Goal: Navigation & Orientation: Find specific page/section

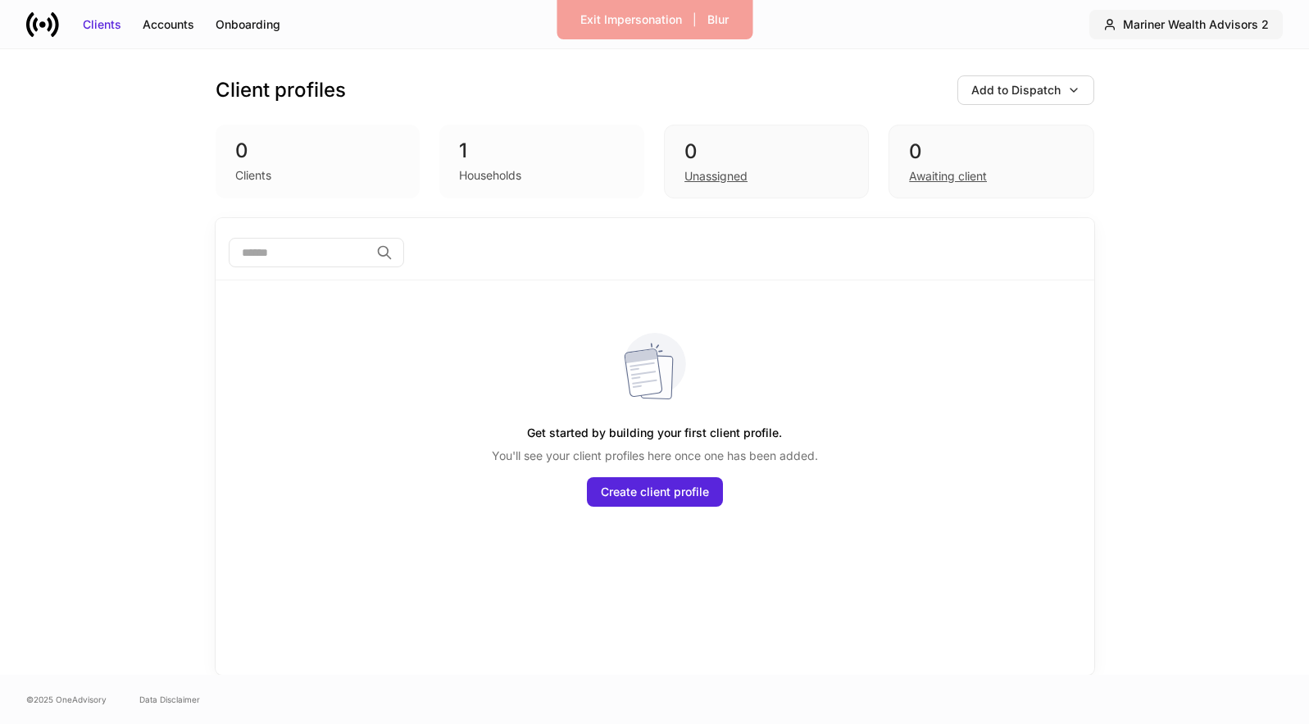
click at [1180, 30] on div "Mariner Wealth Advisors 2" at bounding box center [1196, 24] width 146 height 16
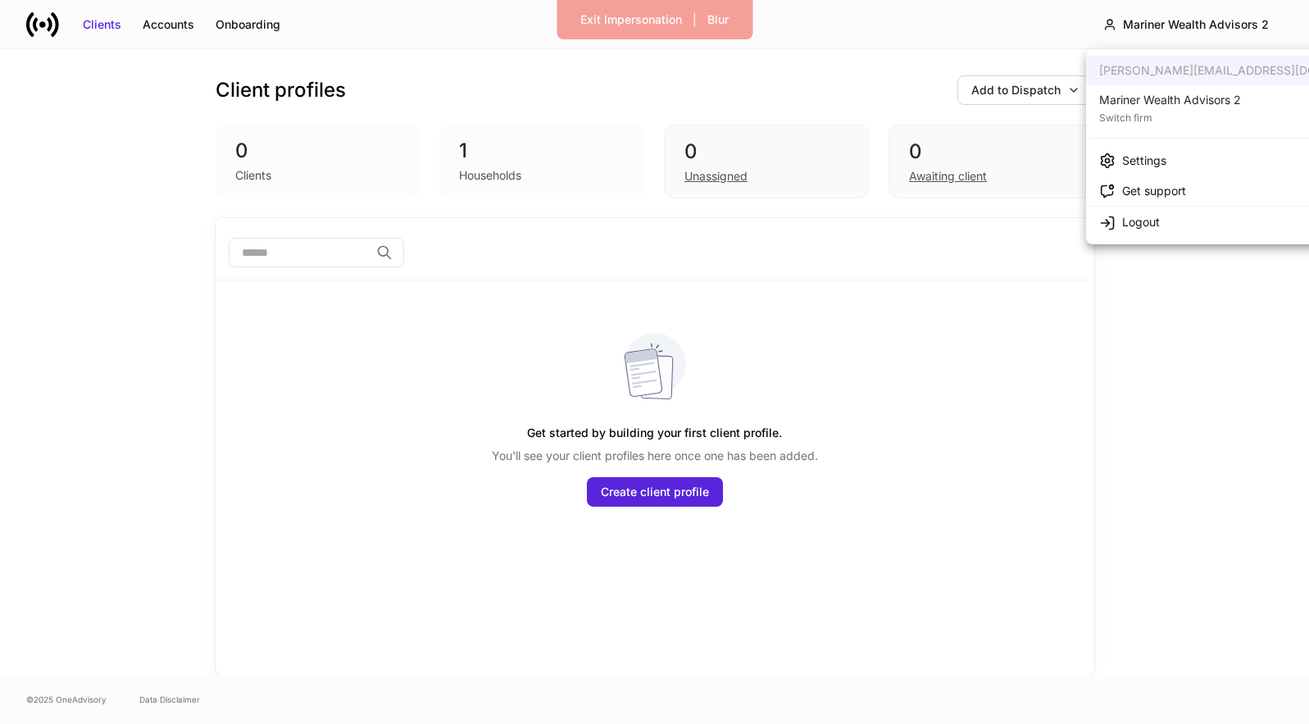
click at [1174, 93] on div "Mariner Wealth Advisors 2" at bounding box center [1170, 100] width 142 height 16
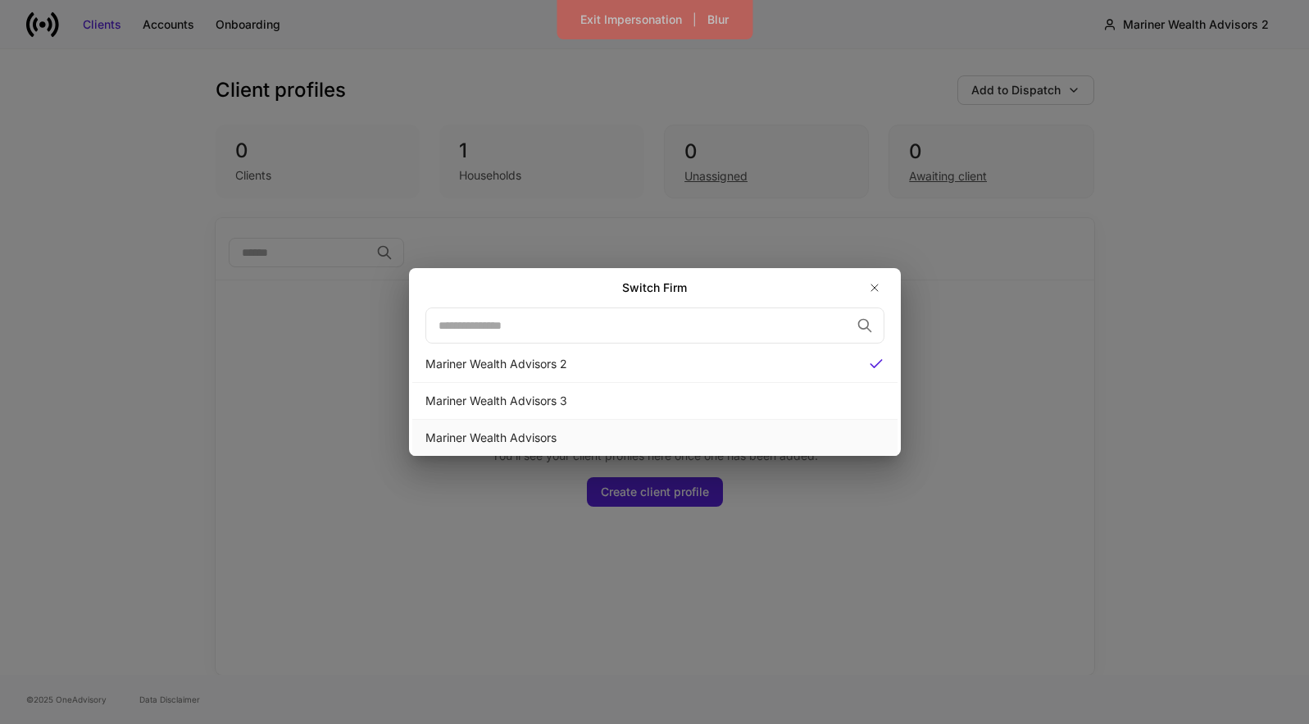
click at [788, 434] on div "Mariner Wealth Advisors" at bounding box center [654, 438] width 459 height 16
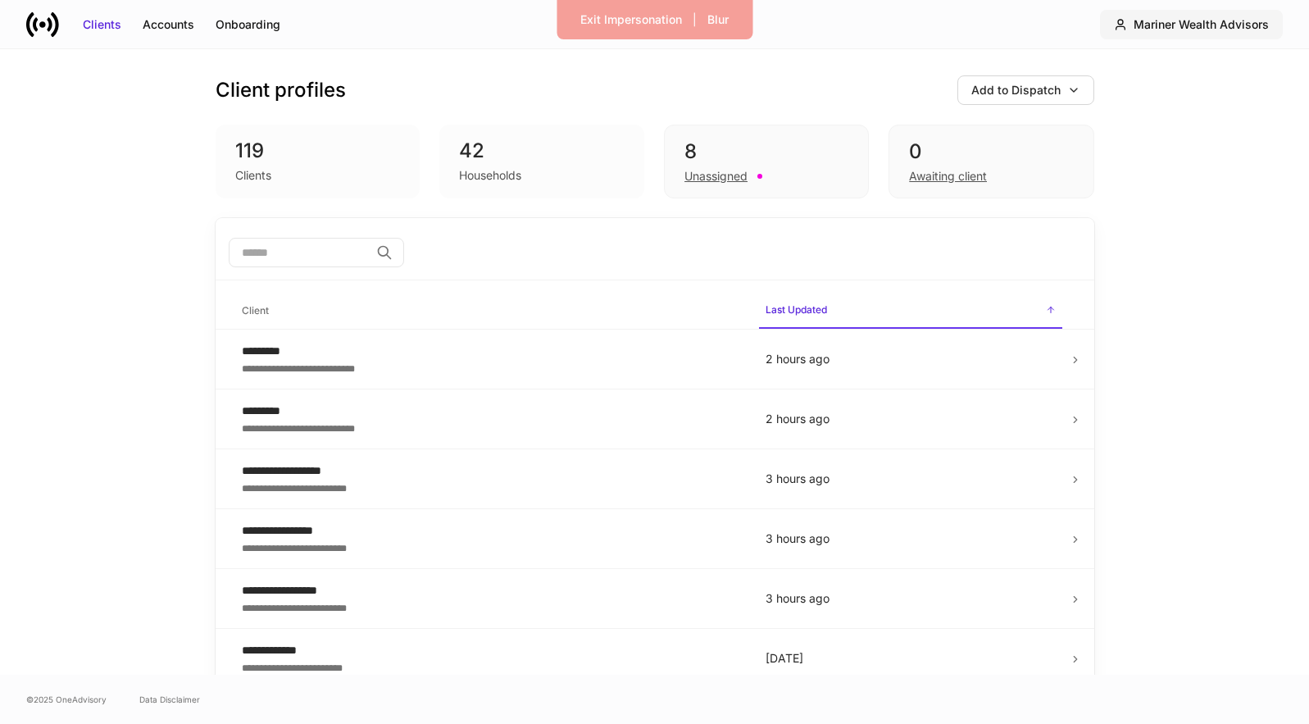
click at [1200, 24] on div "Mariner Wealth Advisors" at bounding box center [1201, 24] width 135 height 16
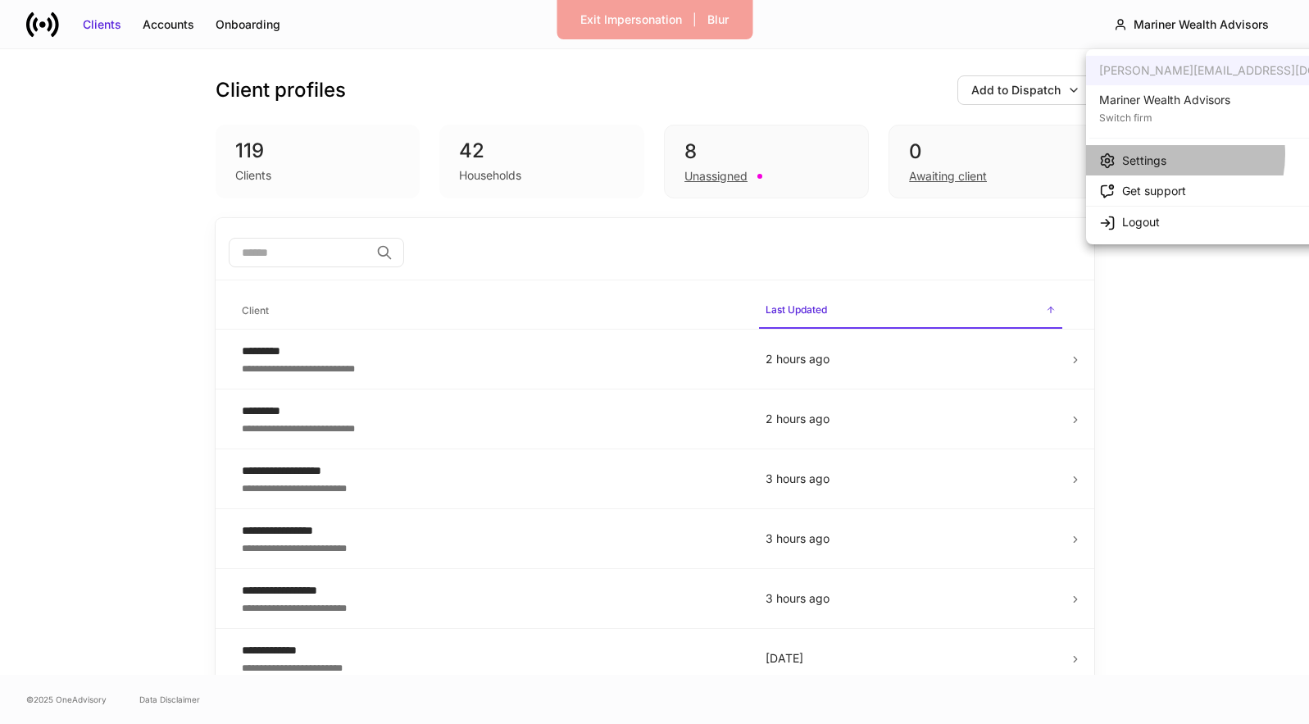
click at [1161, 154] on div "Settings" at bounding box center [1144, 160] width 44 height 16
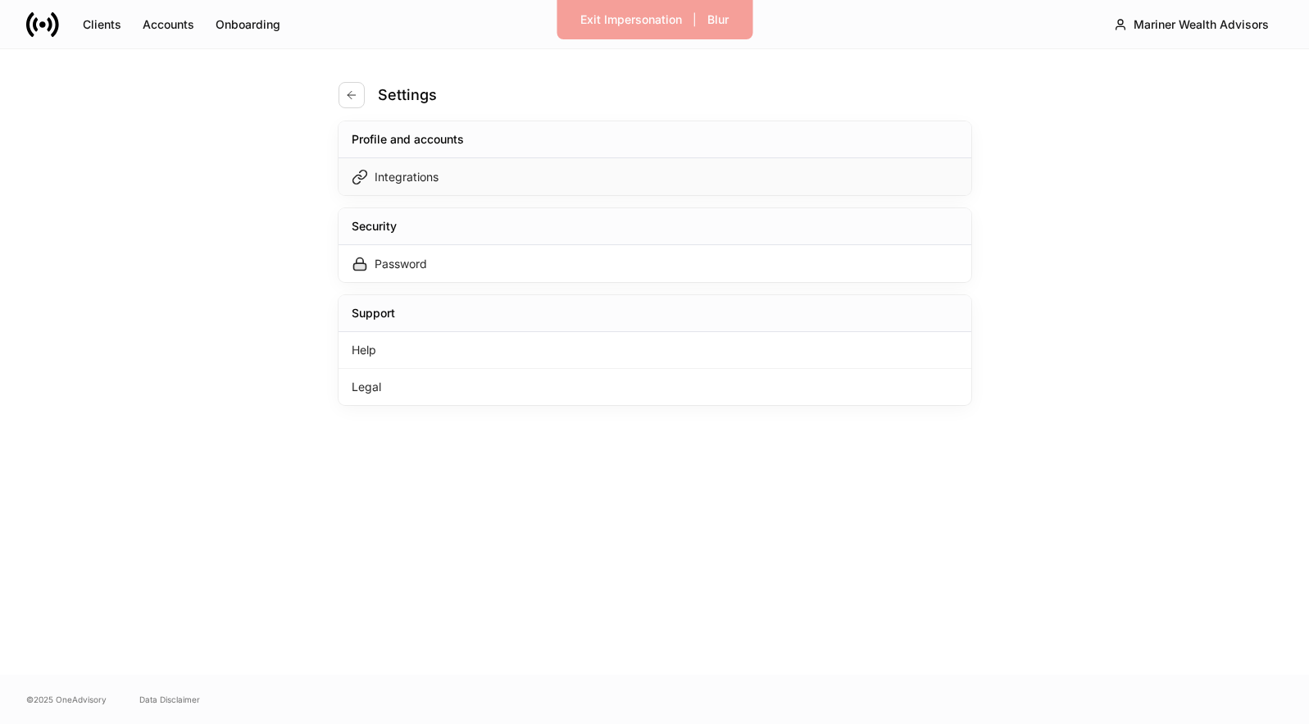
click at [868, 171] on div "Integrations" at bounding box center [655, 176] width 633 height 37
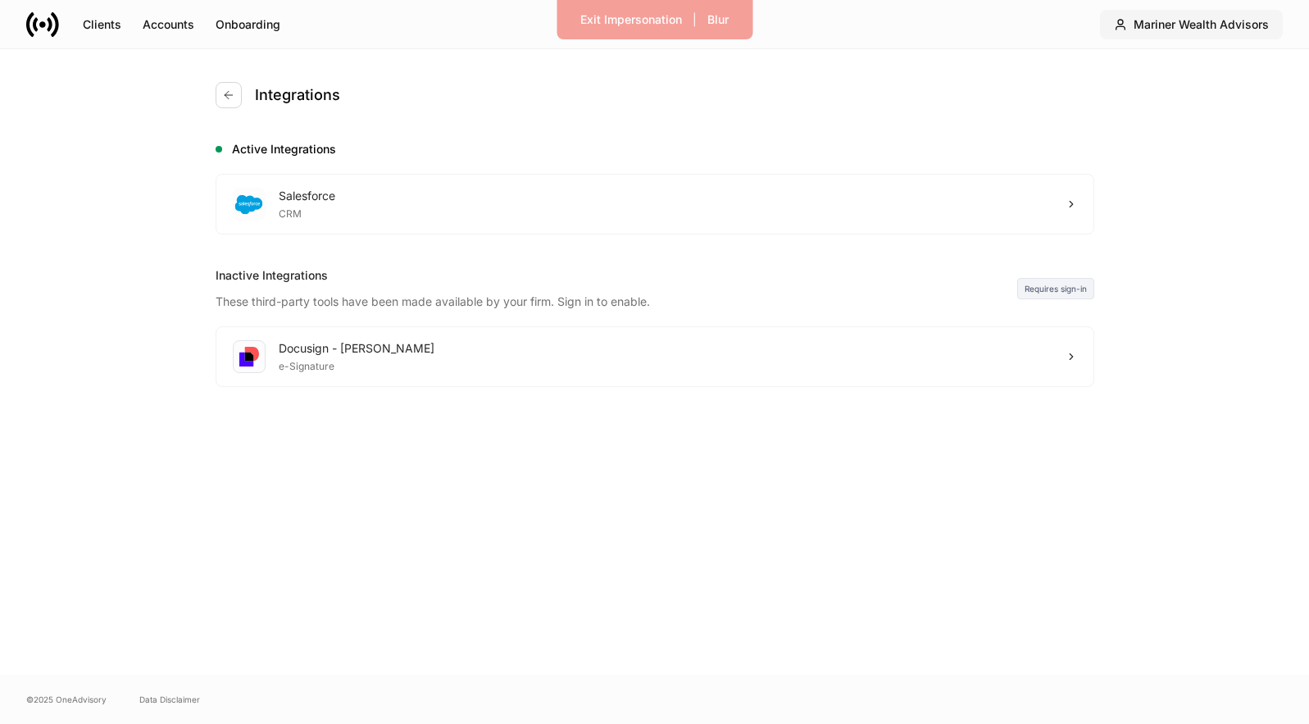
click at [1174, 25] on div "Mariner Wealth Advisors" at bounding box center [1201, 24] width 135 height 16
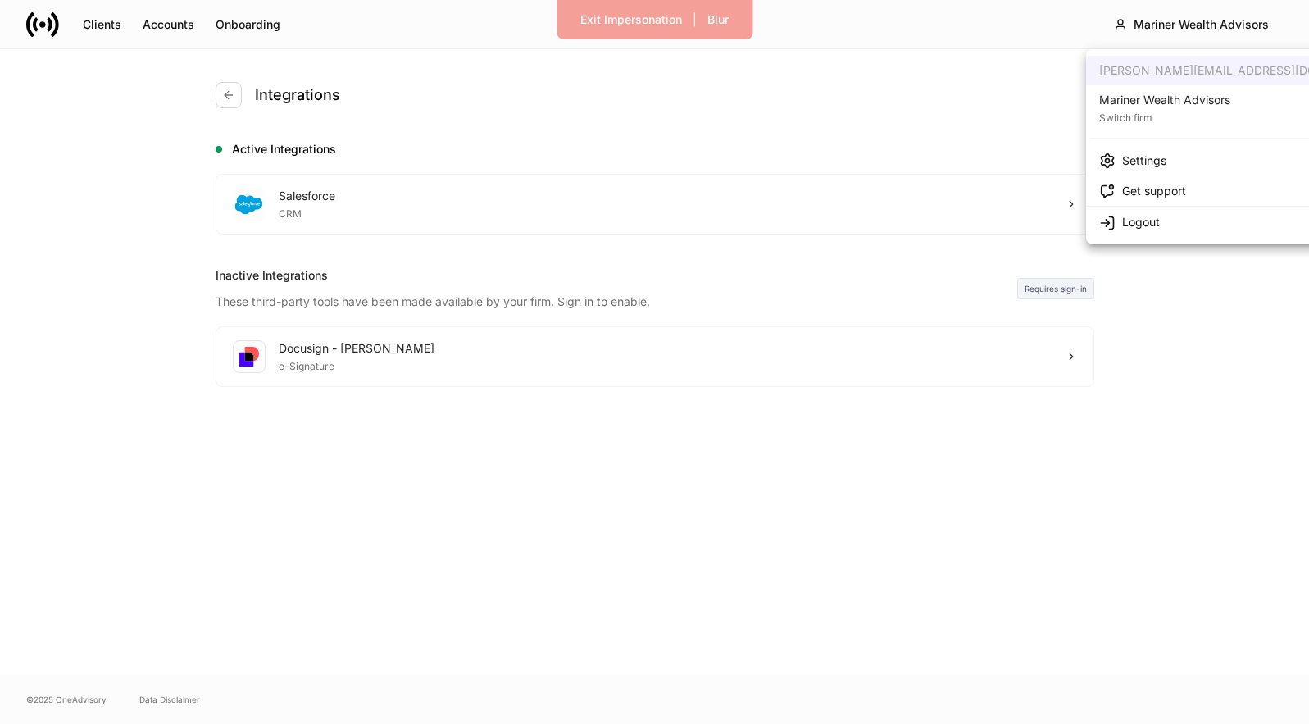
click at [1159, 155] on div "Settings" at bounding box center [1144, 160] width 44 height 16
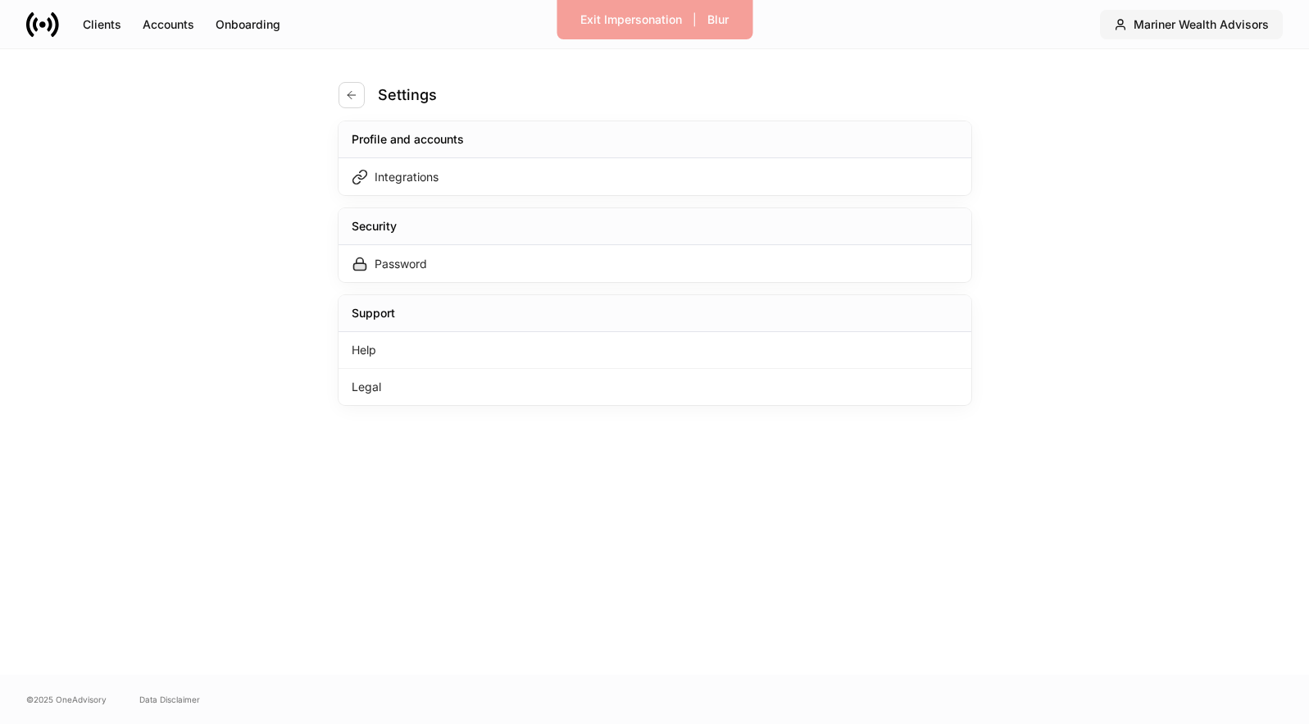
click at [1190, 16] on div "Mariner Wealth Advisors" at bounding box center [1201, 24] width 135 height 16
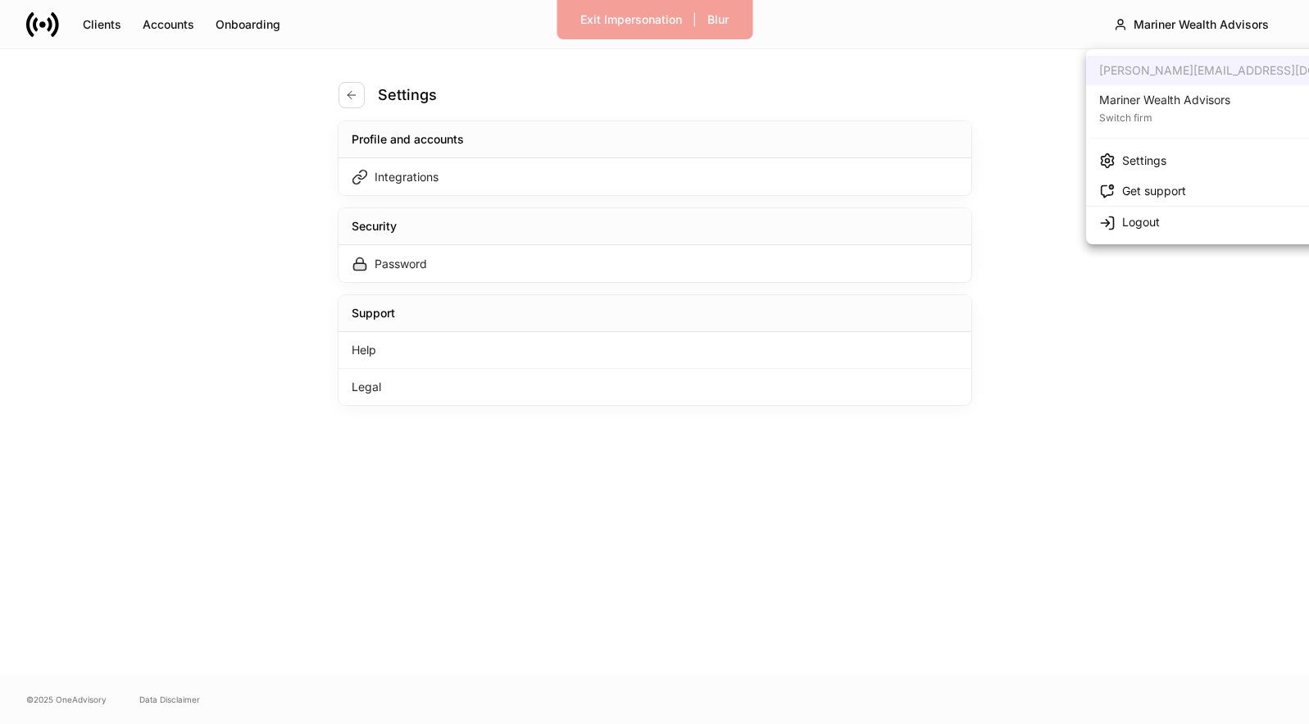
click at [1159, 162] on div "Settings" at bounding box center [1144, 160] width 44 height 16
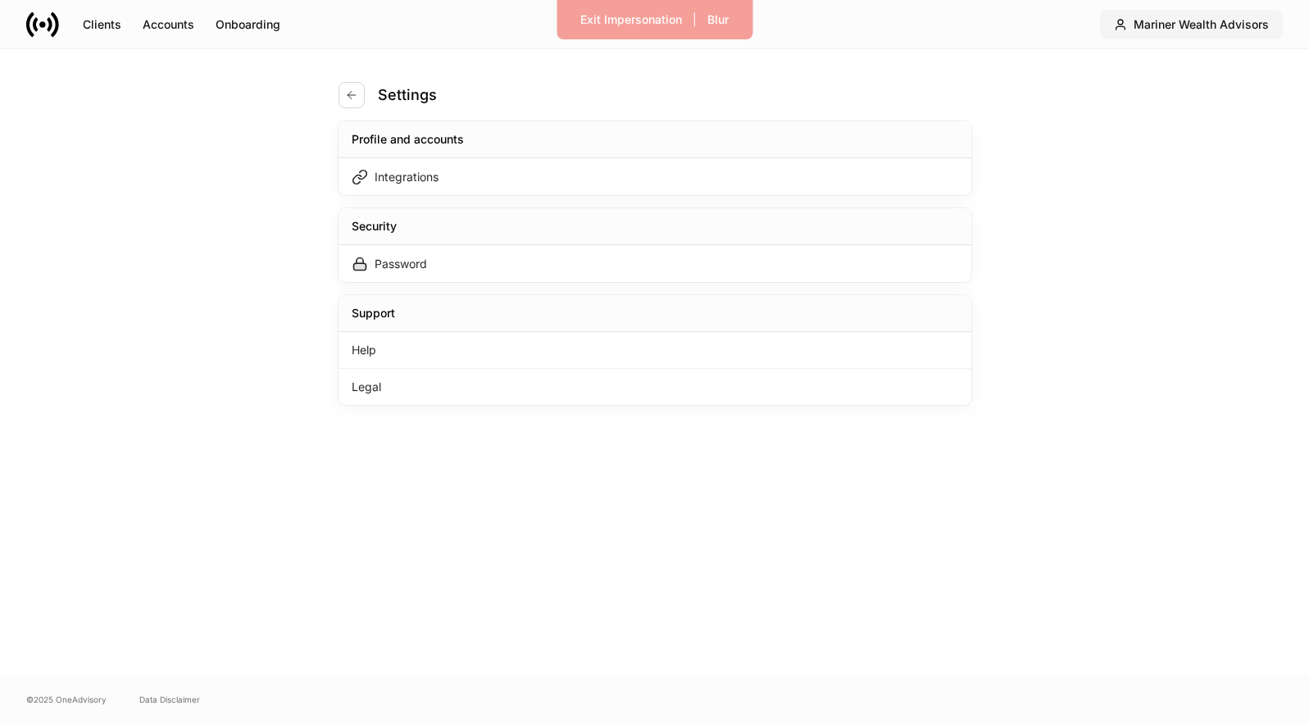
click at [1170, 18] on div "Mariner Wealth Advisors" at bounding box center [1201, 24] width 135 height 16
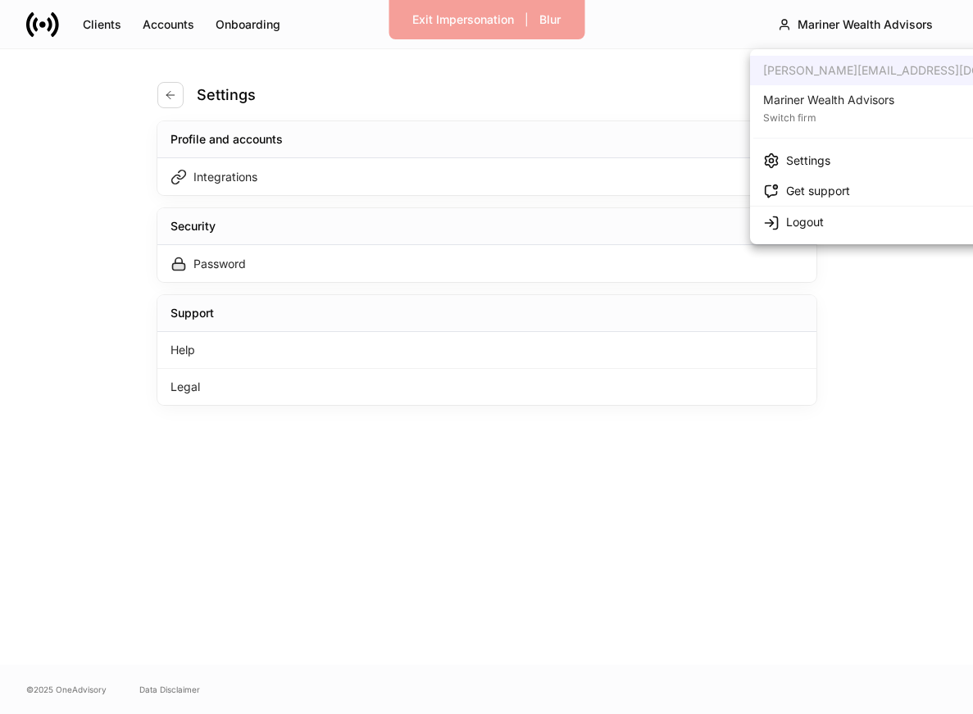
click at [853, 28] on div at bounding box center [486, 357] width 973 height 714
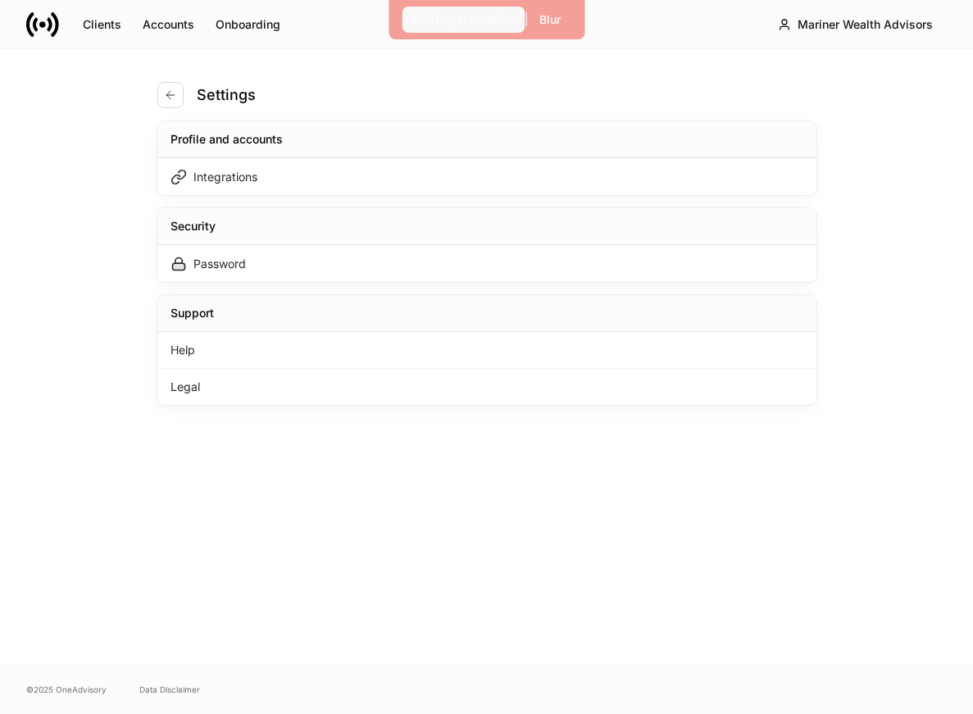
click at [467, 11] on div "Exit Impersonation" at bounding box center [463, 19] width 102 height 16
click at [175, 93] on icon "button" at bounding box center [170, 95] width 13 height 13
